Goal: Task Accomplishment & Management: Use online tool/utility

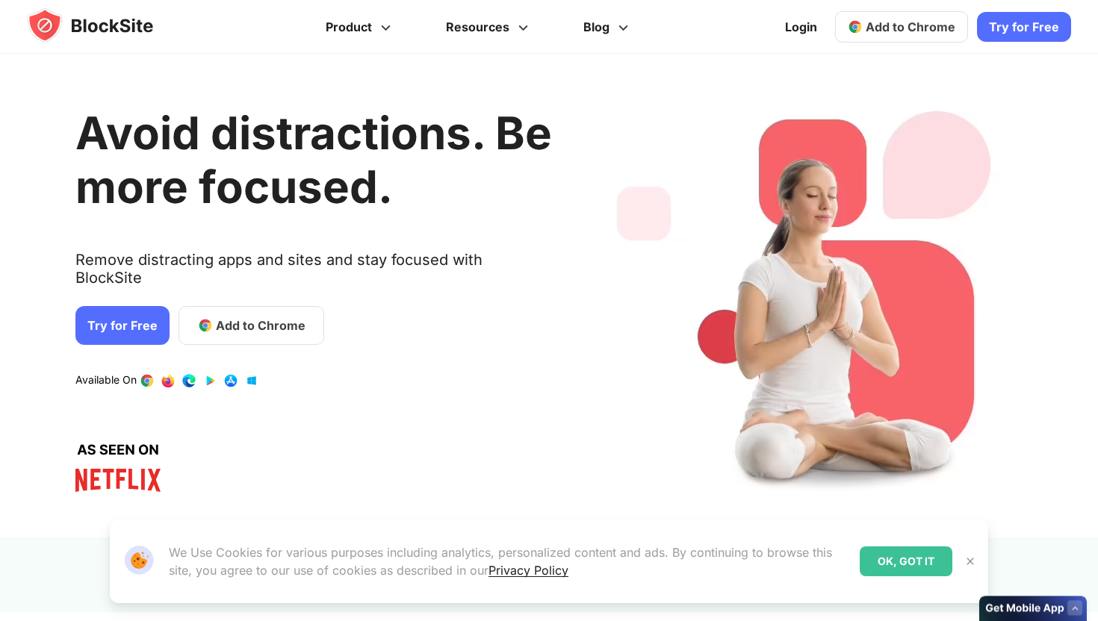
click at [122, 306] on link "Try for Free" at bounding box center [122, 325] width 94 height 39
click at [897, 23] on span "Add to Chrome" at bounding box center [910, 26] width 90 height 15
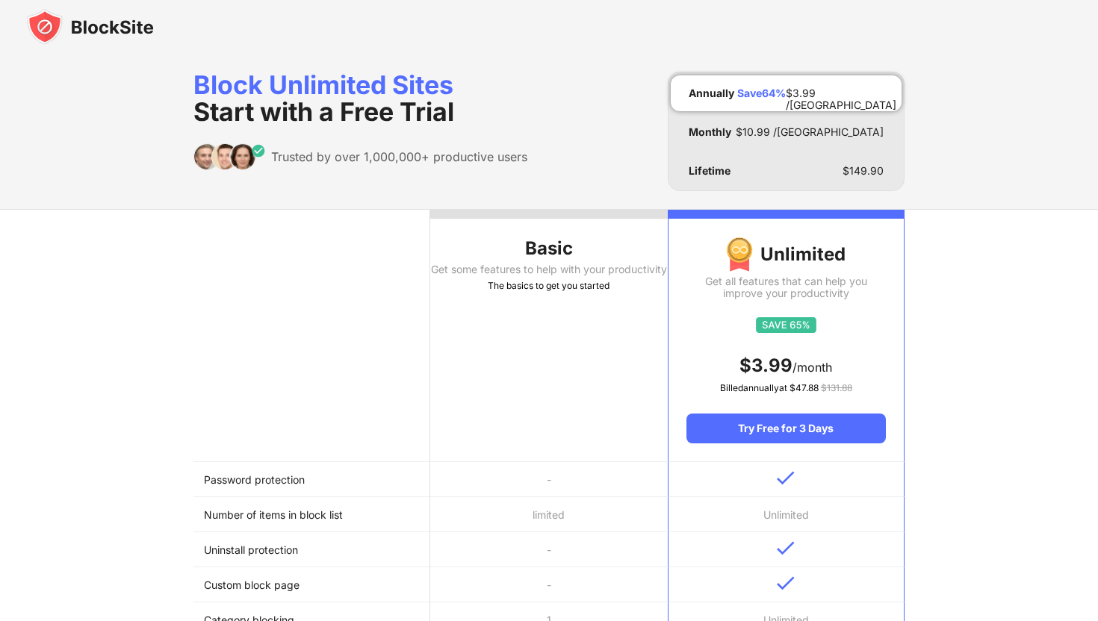
click at [962, 429] on div "Basic Get some features to help with your productivity The basics to get you st…" at bounding box center [549, 627] width 1098 height 836
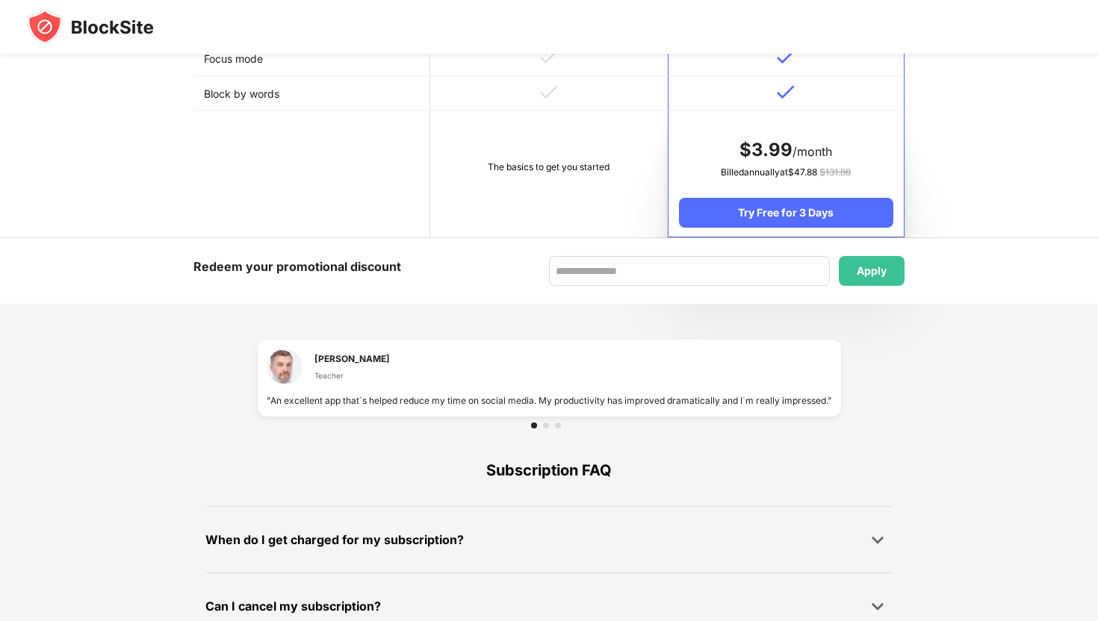
scroll to position [913, 0]
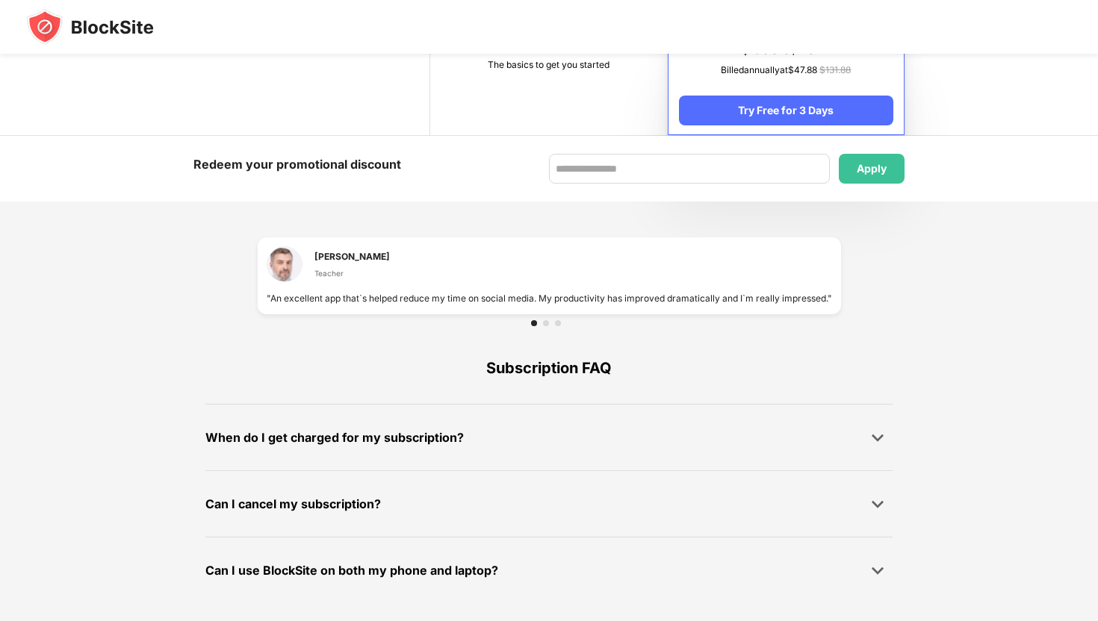
click at [580, 90] on td "The basics to get you started" at bounding box center [548, 72] width 237 height 126
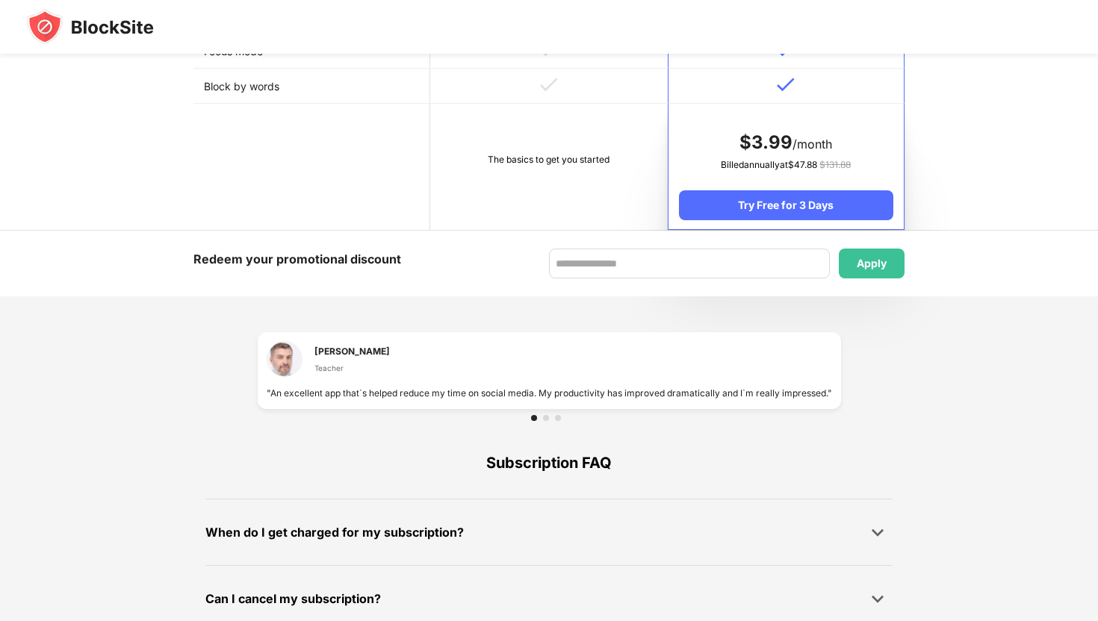
click at [582, 171] on td "The basics to get you started" at bounding box center [548, 167] width 237 height 126
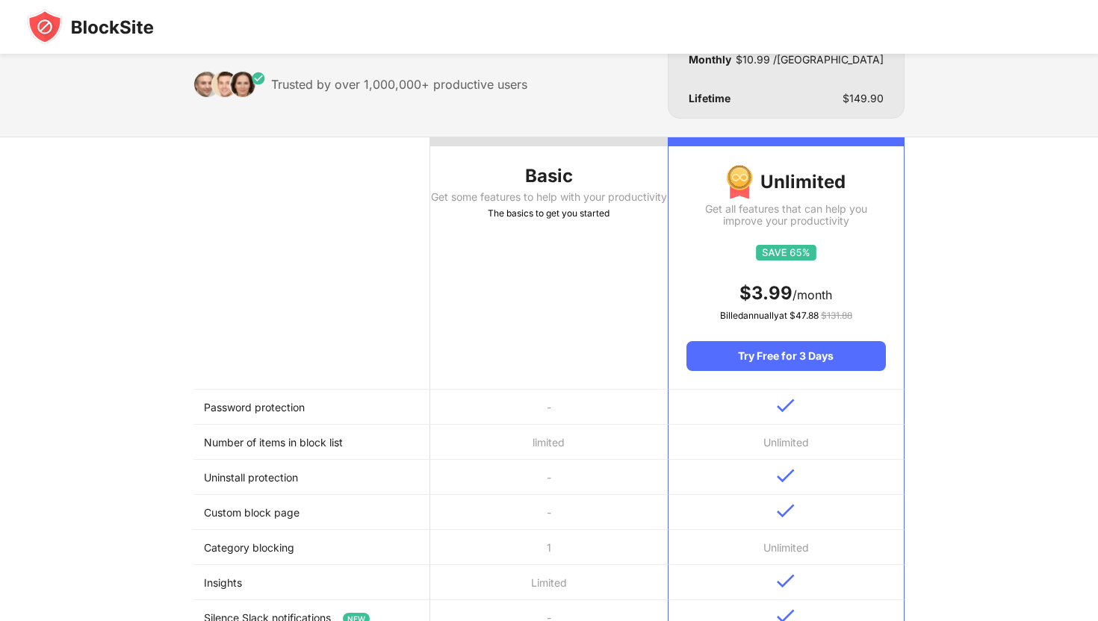
scroll to position [0, 0]
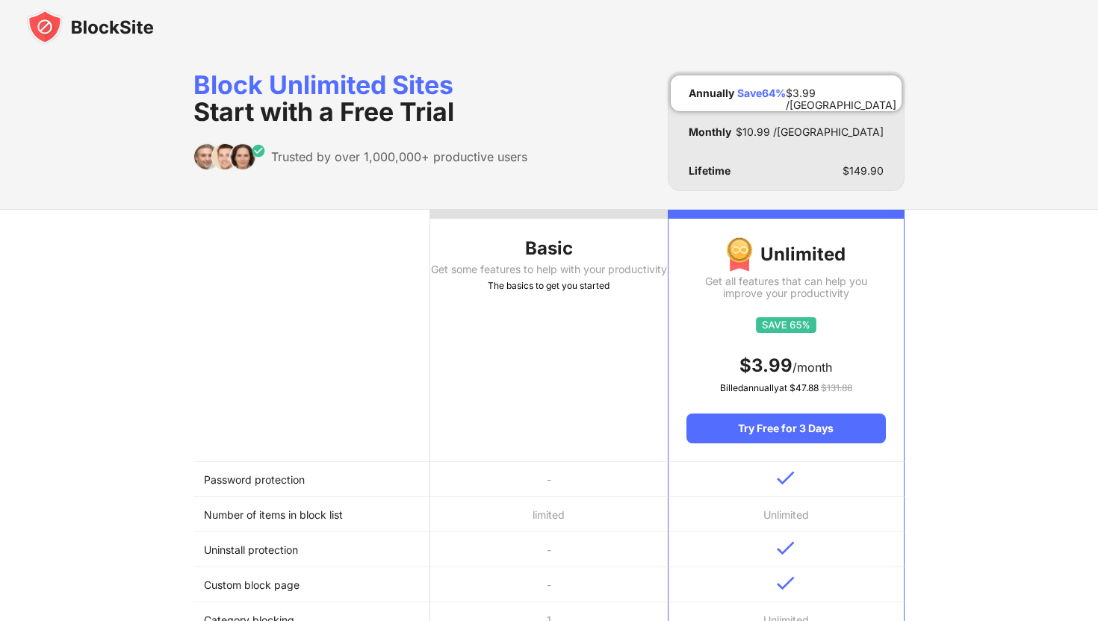
click at [292, 110] on span "Start with a Free Trial" at bounding box center [323, 111] width 261 height 31
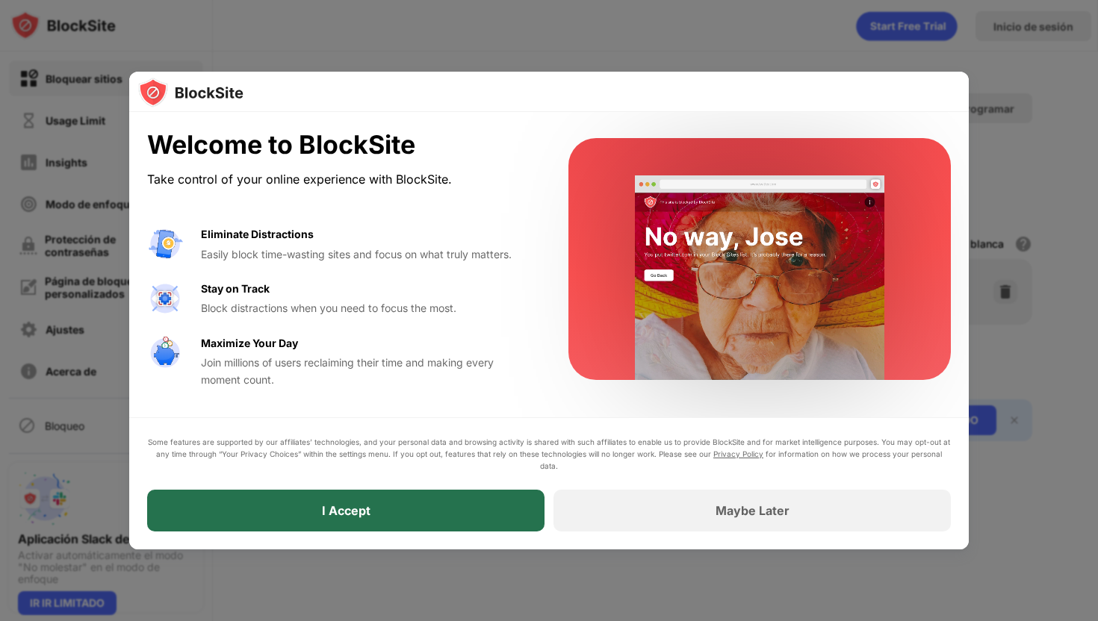
click at [477, 514] on div "I Accept" at bounding box center [345, 511] width 397 height 42
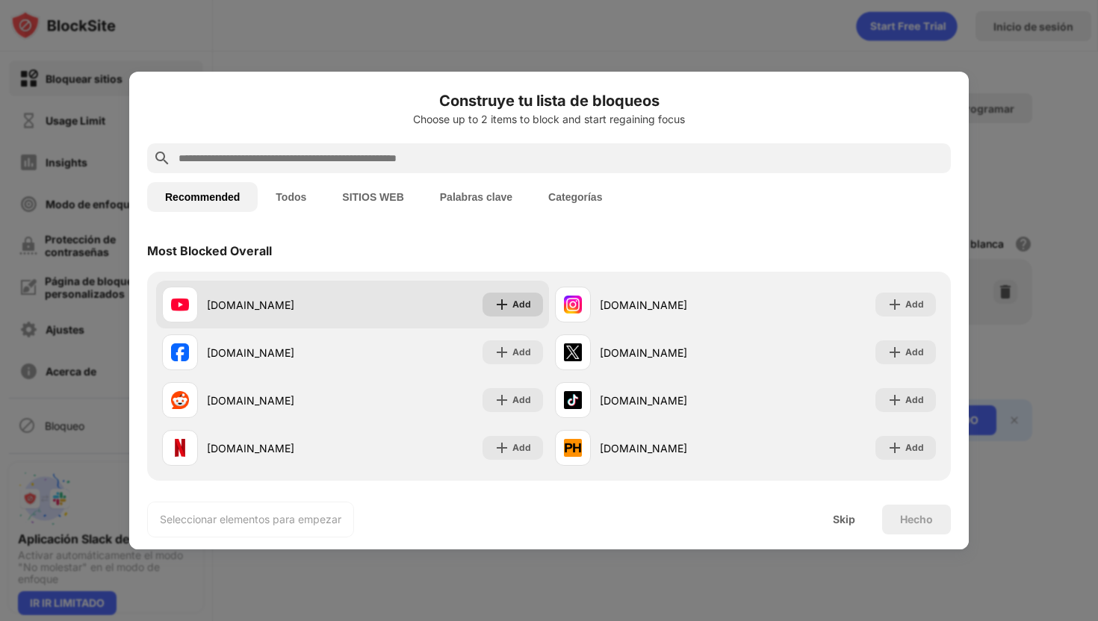
click at [520, 307] on div "Add" at bounding box center [521, 304] width 19 height 15
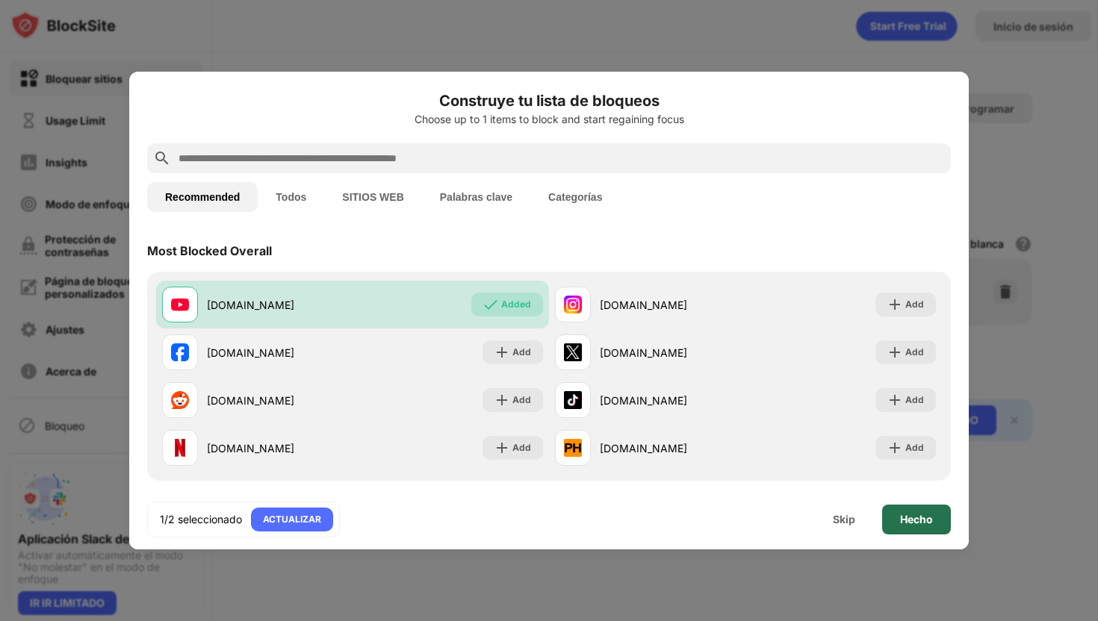
click at [932, 519] on div "Hecho" at bounding box center [916, 520] width 33 height 12
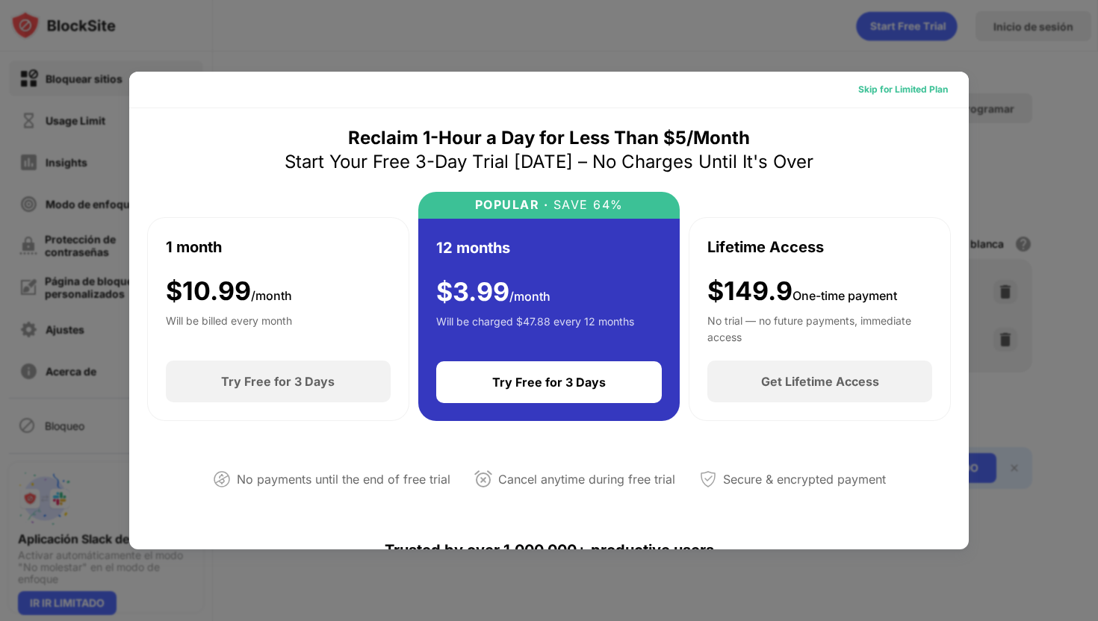
click at [909, 93] on div "Skip for Limited Plan" at bounding box center [903, 89] width 90 height 15
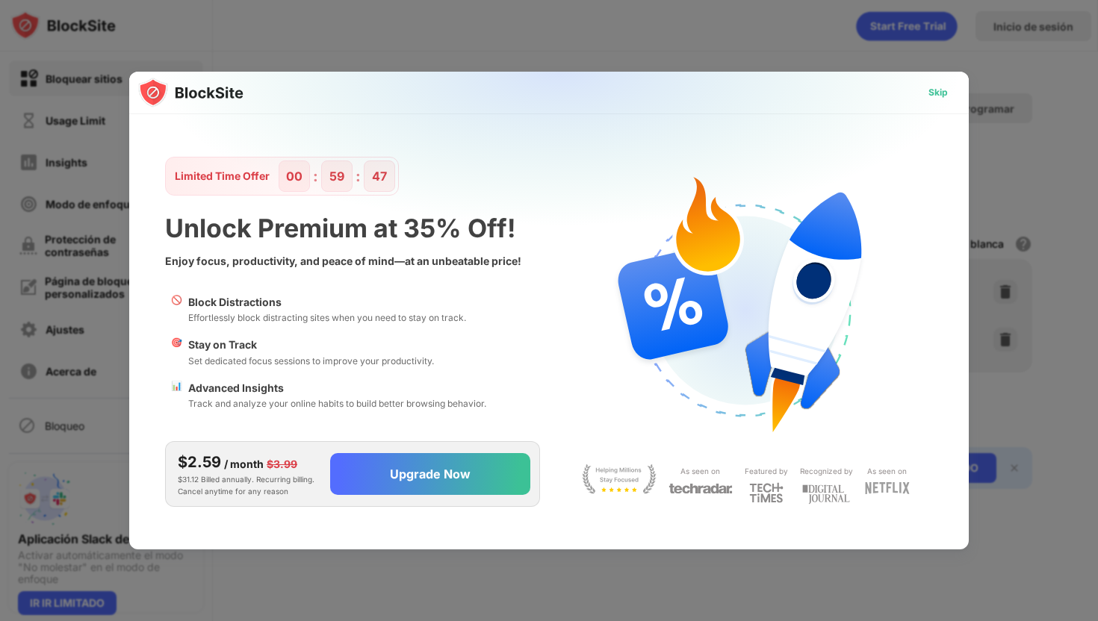
click at [938, 86] on div "Skip" at bounding box center [937, 92] width 19 height 15
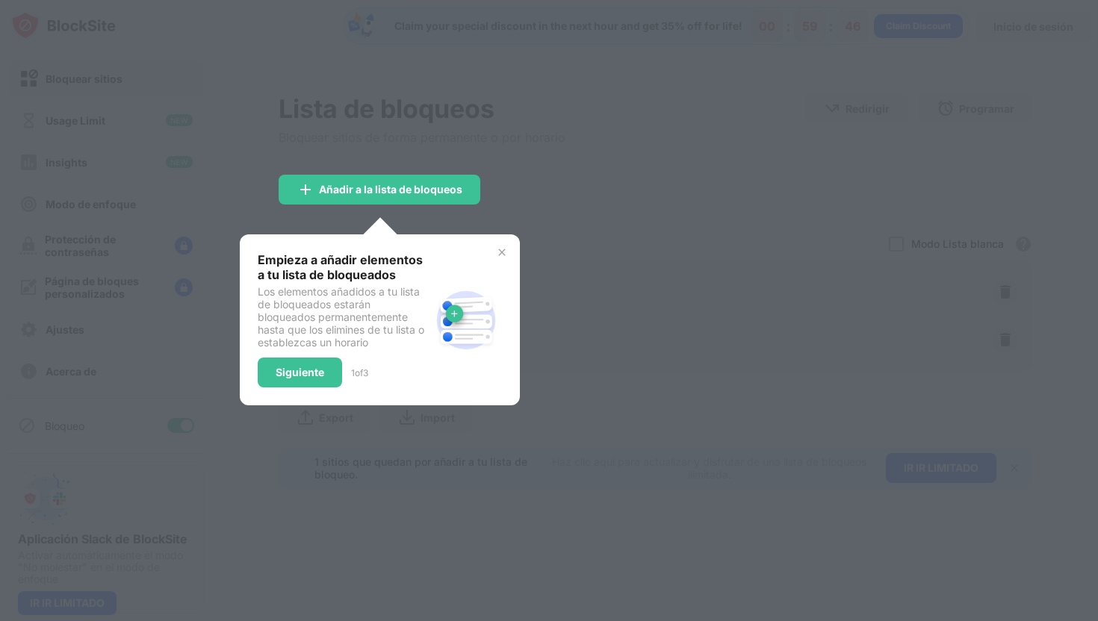
click at [509, 249] on div "Empieza a añadir elementos a tu lista de bloqueados Los elementos añadidos a tu…" at bounding box center [380, 319] width 280 height 171
click at [499, 249] on img at bounding box center [502, 252] width 12 height 12
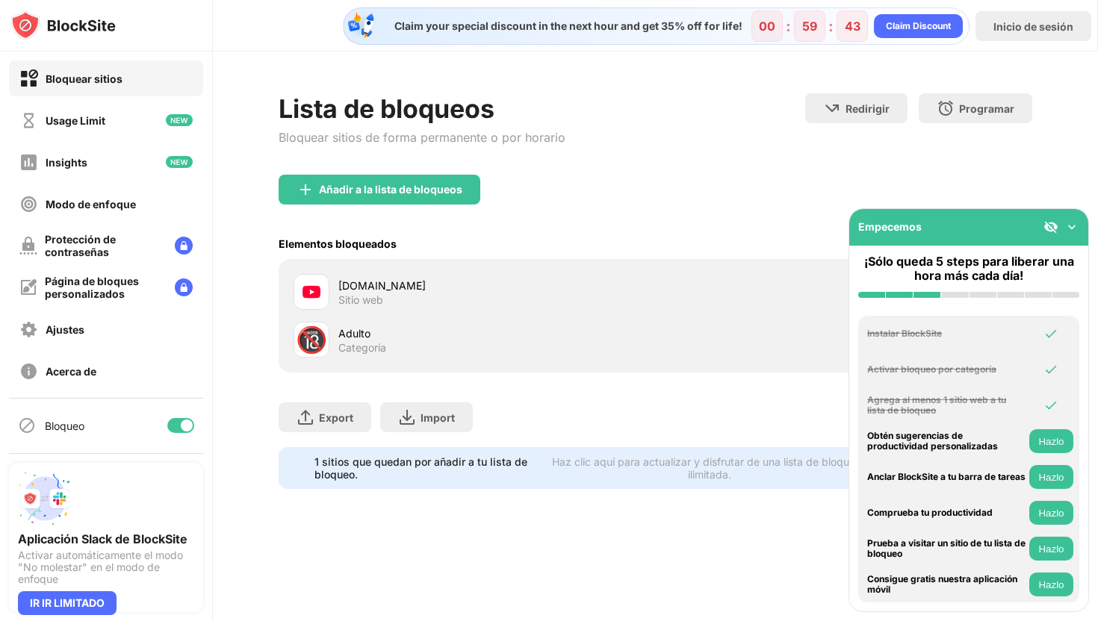
click at [1076, 227] on img at bounding box center [1071, 227] width 15 height 15
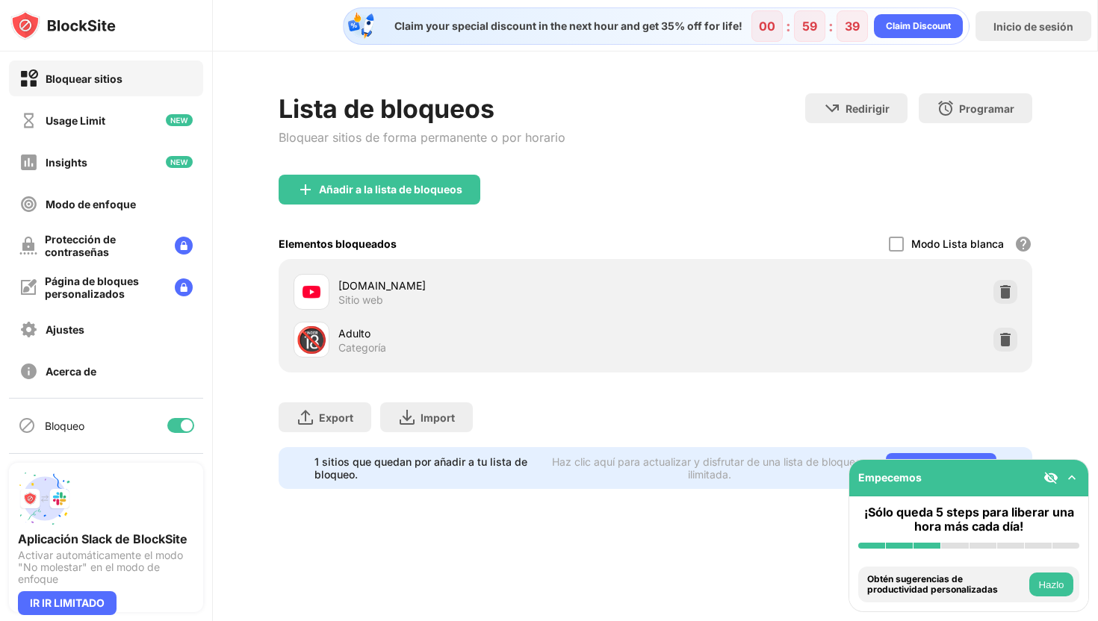
click at [987, 529] on div "¡Sólo queda 5 steps para liberar una hora más cada día!" at bounding box center [968, 519] width 221 height 28
click at [1042, 576] on button "Hazlo" at bounding box center [1051, 585] width 44 height 24
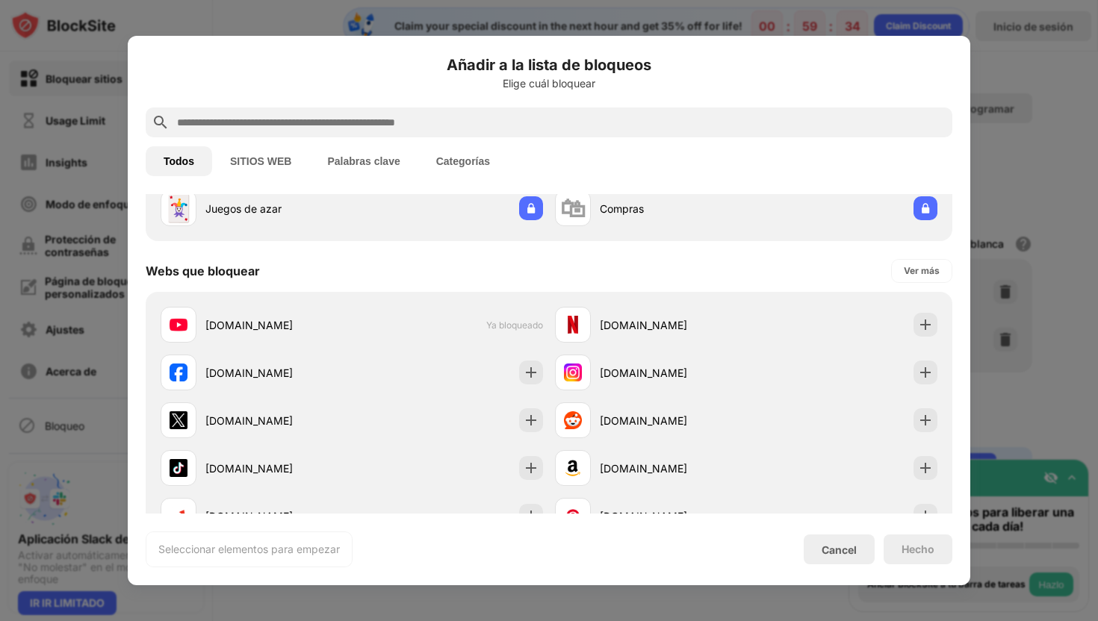
scroll to position [169, 0]
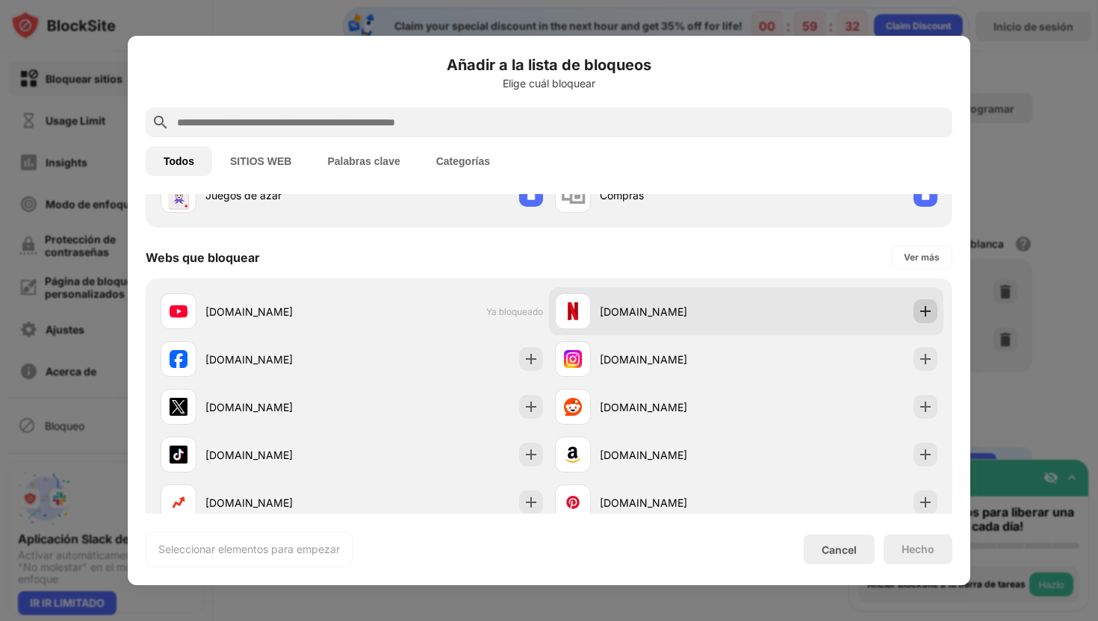
click at [935, 311] on div at bounding box center [925, 311] width 24 height 24
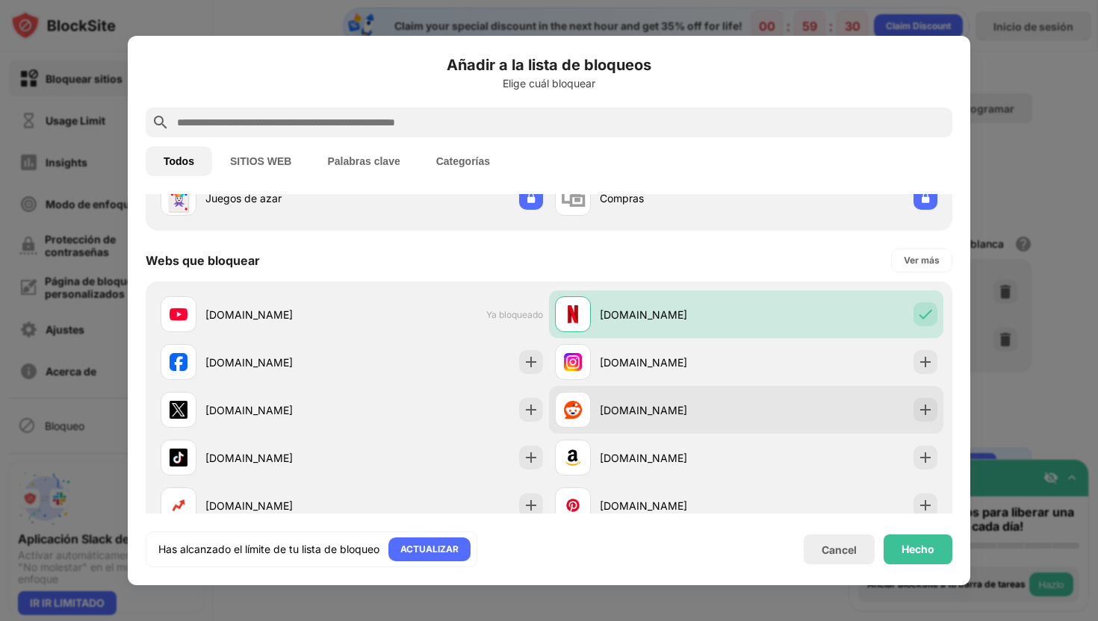
scroll to position [133, 0]
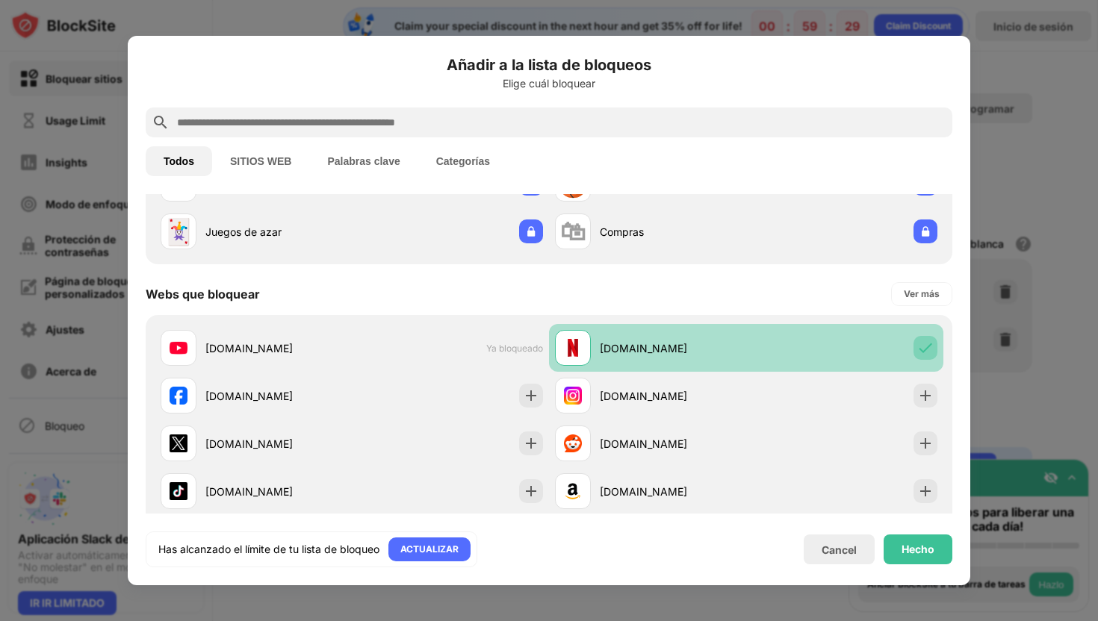
click at [928, 349] on img at bounding box center [925, 347] width 15 height 15
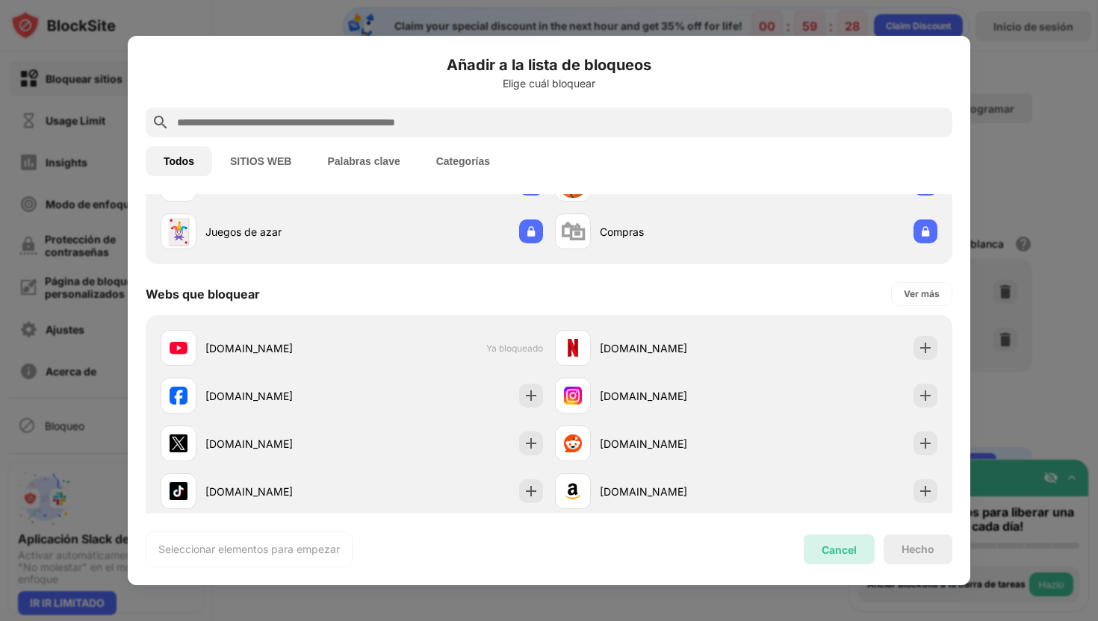
click at [849, 558] on div "Cancel" at bounding box center [838, 550] width 71 height 30
